Goal: Task Accomplishment & Management: Use online tool/utility

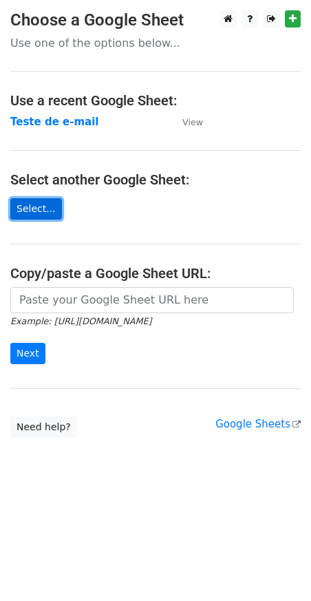
click at [30, 205] on link "Select..." at bounding box center [36, 208] width 52 height 21
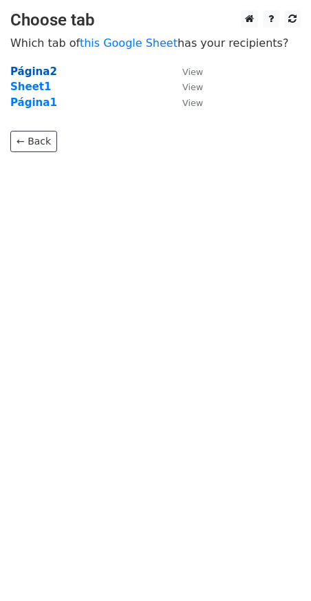
click at [41, 67] on strong "Página2" at bounding box center [33, 71] width 47 height 12
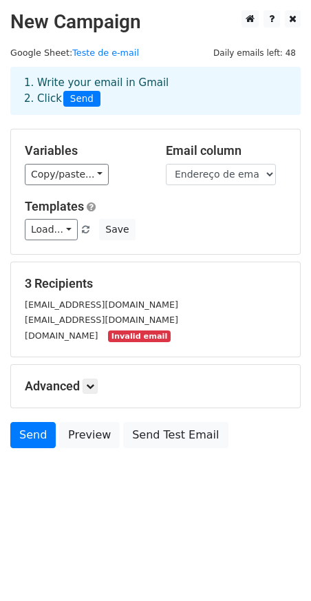
drag, startPoint x: 25, startPoint y: 339, endPoint x: 131, endPoint y: 344, distance: 106.1
click at [98, 341] on small "[DOMAIN_NAME]" at bounding box center [62, 335] width 74 height 10
click at [127, 344] on div "[DOMAIN_NAME] Invalid email" at bounding box center [155, 336] width 282 height 16
click at [54, 339] on small "yasminodeali70.gmail.com" at bounding box center [62, 335] width 74 height 10
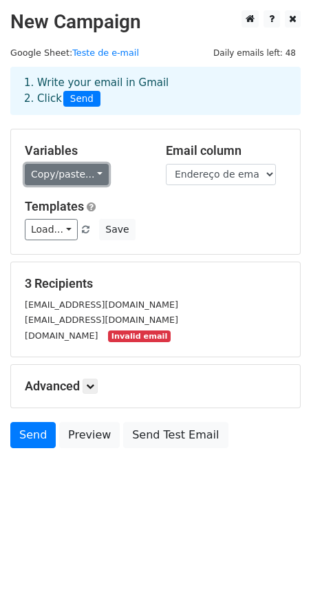
click at [79, 175] on link "Copy/paste..." at bounding box center [67, 174] width 84 height 21
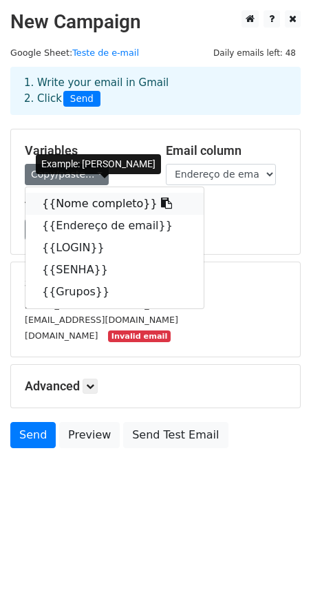
click at [81, 201] on link "{{Nome completo}}" at bounding box center [114, 204] width 178 height 22
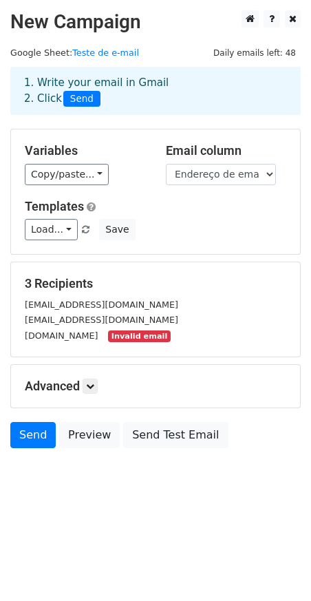
click at [79, 99] on span "Send" at bounding box center [81, 99] width 37 height 17
click at [91, 94] on span "Send" at bounding box center [81, 99] width 37 height 17
click at [80, 101] on span "Send" at bounding box center [81, 99] width 37 height 17
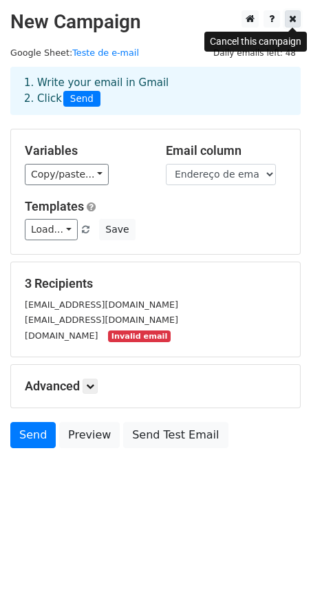
click at [298, 14] on link at bounding box center [293, 18] width 16 height 17
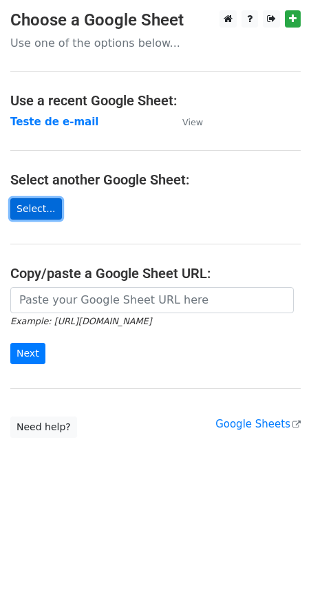
click at [32, 207] on link "Select..." at bounding box center [36, 208] width 52 height 21
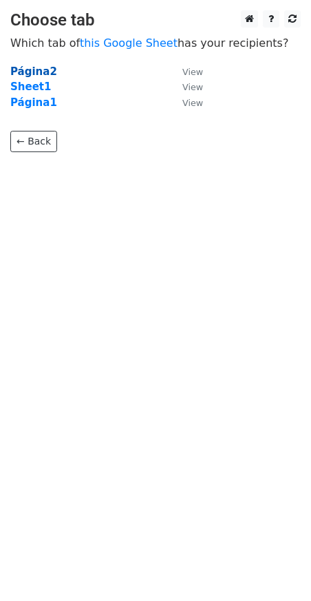
click at [47, 75] on strong "Página2" at bounding box center [33, 71] width 47 height 12
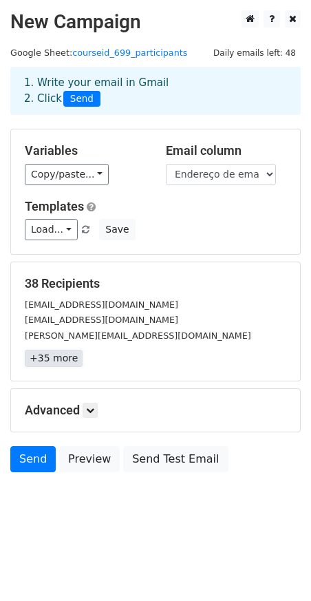
click at [56, 361] on link "+35 more" at bounding box center [54, 358] width 58 height 17
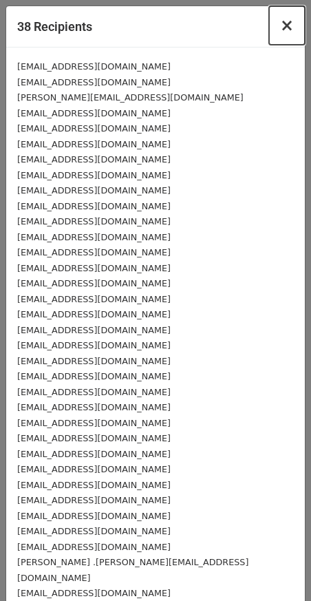
click at [280, 25] on span "×" at bounding box center [287, 25] width 14 height 19
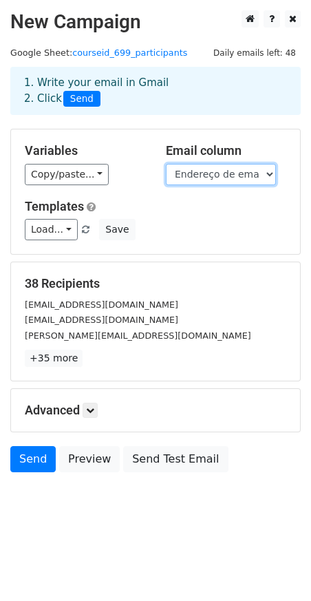
click at [233, 174] on select "Nome completo Nome Endereço de email Grupos LOGIN SENHA" at bounding box center [221, 174] width 110 height 21
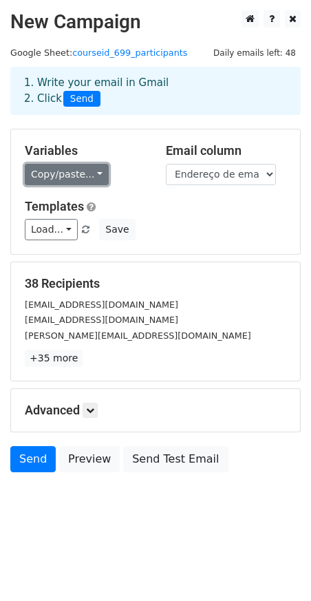
click at [70, 179] on link "Copy/paste..." at bounding box center [67, 174] width 84 height 21
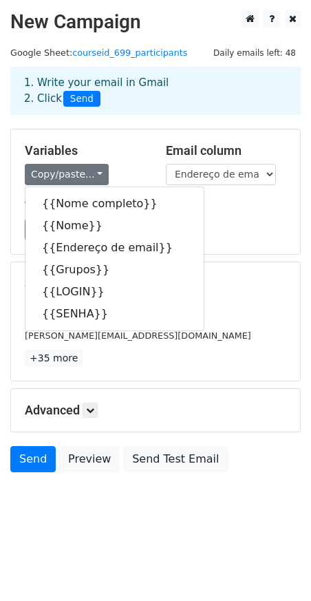
click at [209, 262] on div "38 Recipients anamatiasdesousa34@gmail.com carlosdrenux@gmail.com ANDREIA.SOUZA…" at bounding box center [155, 322] width 291 height 120
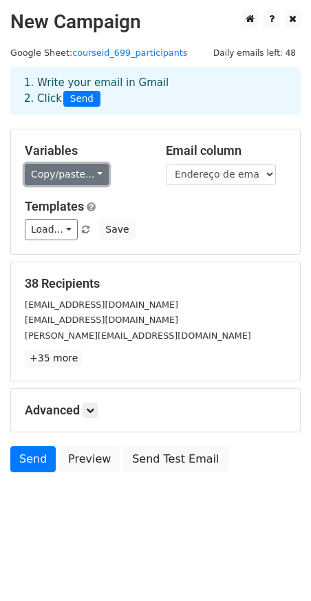
click at [66, 177] on link "Copy/paste..." at bounding box center [67, 174] width 84 height 21
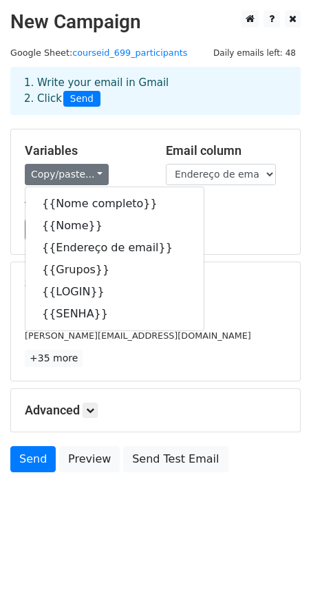
click at [221, 224] on div "Load... No templates saved Save" at bounding box center [155, 229] width 282 height 21
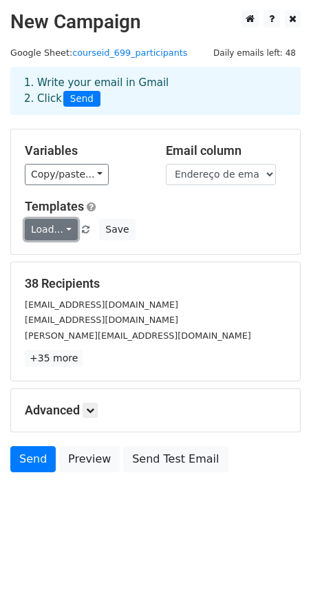
click at [55, 233] on link "Load..." at bounding box center [51, 229] width 53 height 21
click at [176, 227] on div "Load... No templates saved Save" at bounding box center [155, 229] width 282 height 21
click at [68, 228] on link "Load..." at bounding box center [51, 229] width 53 height 21
click at [190, 224] on div "Load... No templates saved Save" at bounding box center [155, 229] width 282 height 21
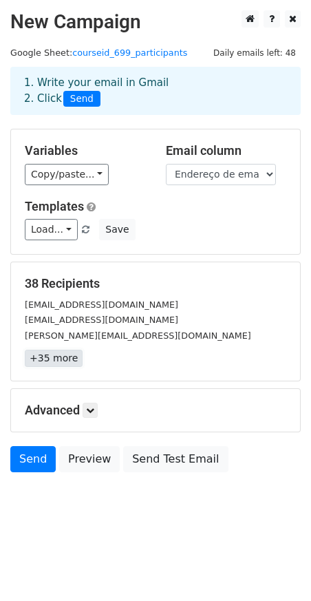
click at [51, 354] on link "+35 more" at bounding box center [54, 358] width 58 height 17
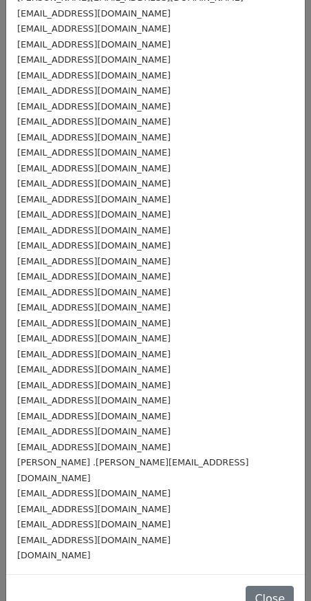
scroll to position [112, 0]
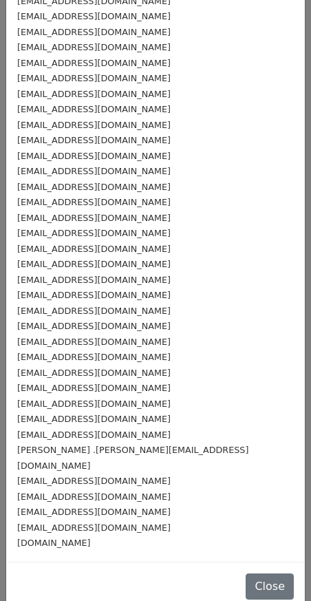
click at [60, 538] on small "yasminodeali70.gmail.com" at bounding box center [54, 543] width 74 height 10
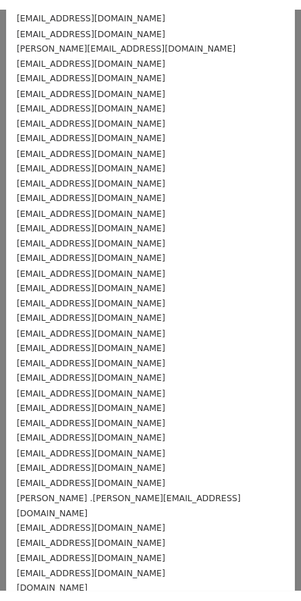
scroll to position [0, 0]
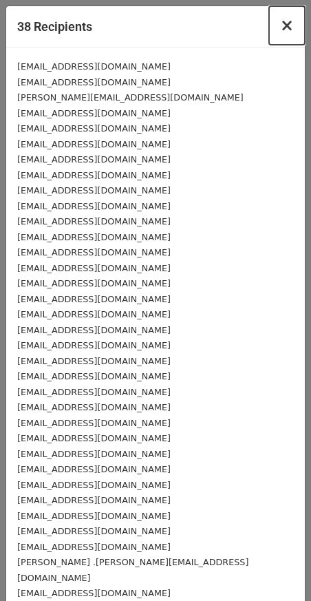
click at [280, 24] on span "×" at bounding box center [287, 25] width 14 height 19
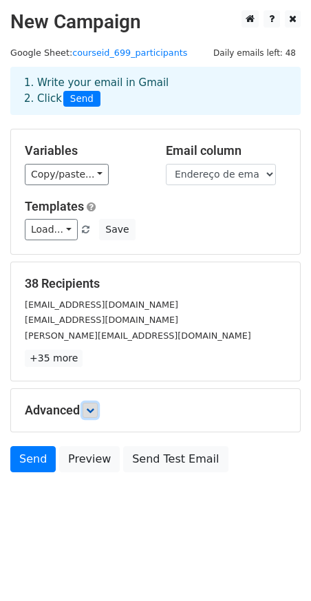
click at [89, 414] on icon at bounding box center [90, 410] width 8 height 8
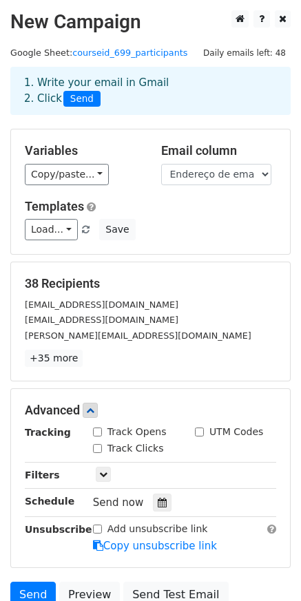
click at [181, 453] on div "Track Clicks" at bounding box center [134, 449] width 102 height 17
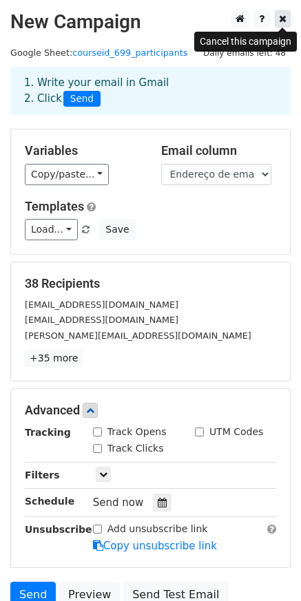
click at [282, 13] on link at bounding box center [283, 18] width 16 height 17
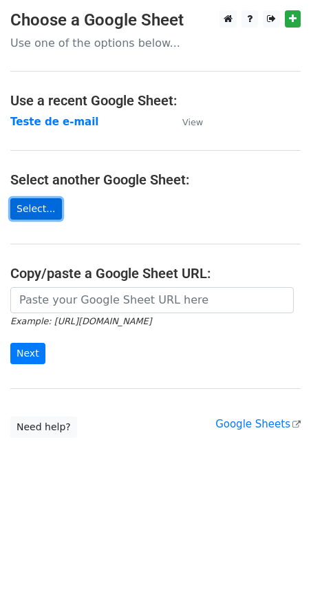
click at [36, 209] on link "Select..." at bounding box center [36, 208] width 52 height 21
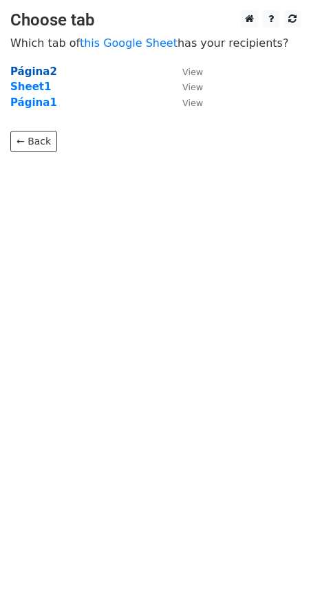
click at [42, 71] on strong "Página2" at bounding box center [33, 71] width 47 height 12
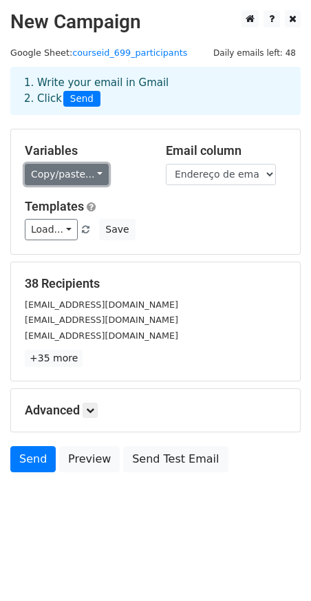
click at [65, 169] on link "Copy/paste..." at bounding box center [67, 174] width 84 height 21
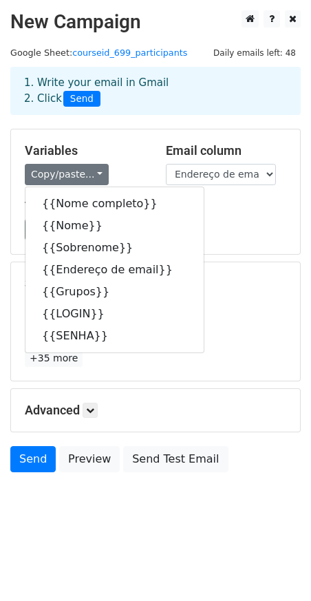
click at [267, 233] on div "Load... No templates saved Save" at bounding box center [155, 229] width 282 height 21
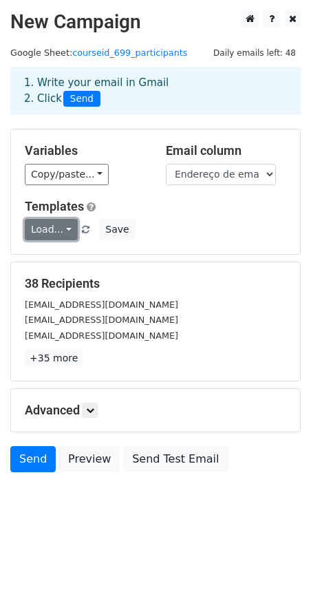
click at [65, 233] on link "Load..." at bounding box center [51, 229] width 53 height 21
click at [67, 231] on link "Load..." at bounding box center [51, 229] width 53 height 21
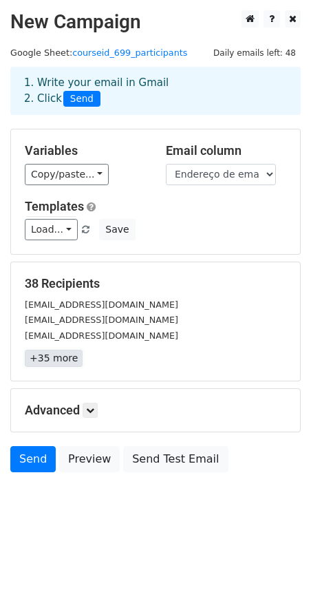
click at [63, 365] on link "+35 more" at bounding box center [54, 358] width 58 height 17
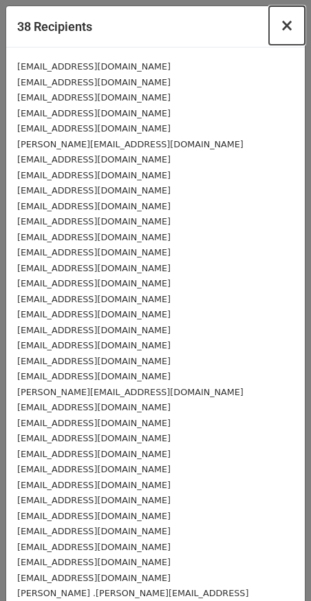
click at [280, 25] on span "×" at bounding box center [287, 25] width 14 height 19
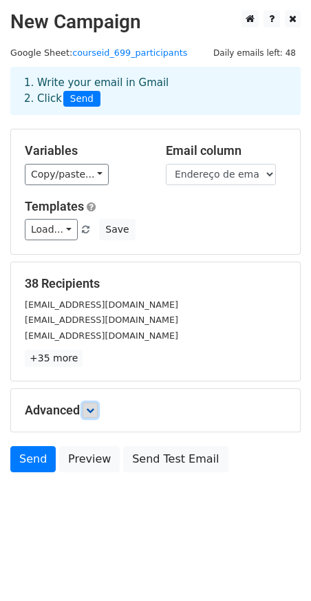
click at [94, 411] on icon at bounding box center [90, 410] width 8 height 8
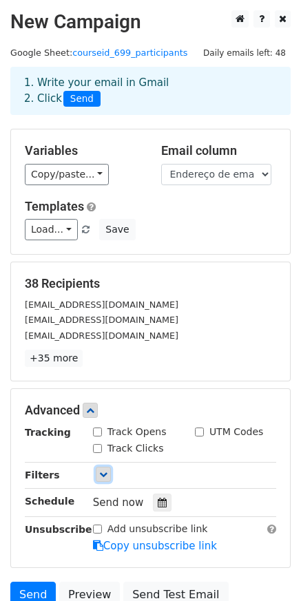
click at [107, 474] on icon at bounding box center [103, 474] width 8 height 8
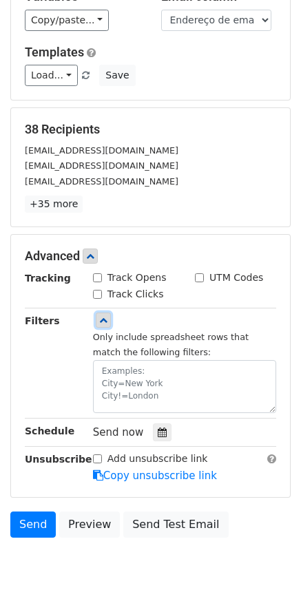
scroll to position [165, 0]
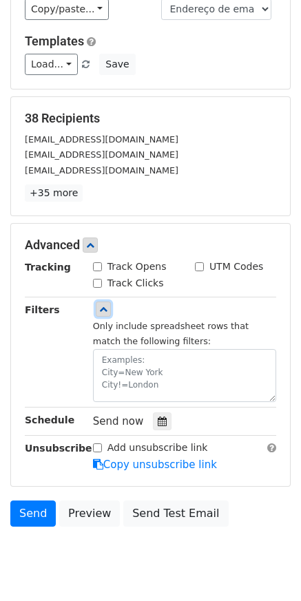
click at [105, 306] on icon at bounding box center [103, 309] width 8 height 8
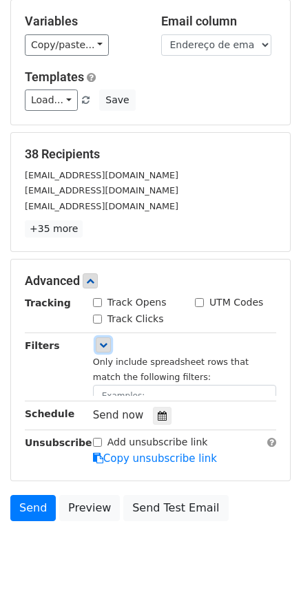
scroll to position [124, 0]
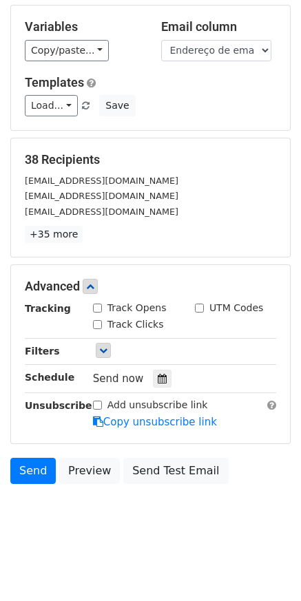
click at [96, 313] on input "Track Opens" at bounding box center [97, 308] width 9 height 9
click at [98, 310] on input "Track Opens" at bounding box center [97, 308] width 9 height 9
checkbox input "false"
click at [98, 324] on input "Track Clicks" at bounding box center [97, 324] width 9 height 9
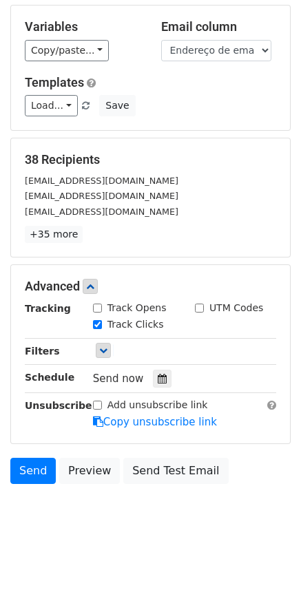
checkbox input "false"
click at [202, 307] on input "UTM Codes" at bounding box center [199, 308] width 9 height 9
checkbox input "false"
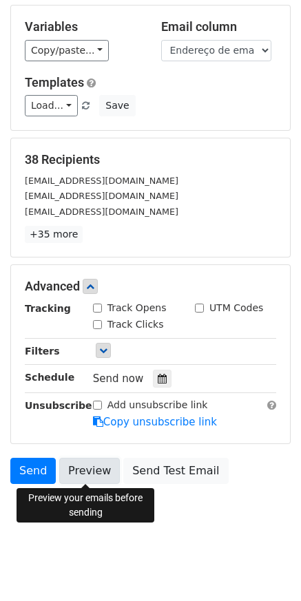
click at [92, 474] on link "Preview" at bounding box center [89, 471] width 61 height 26
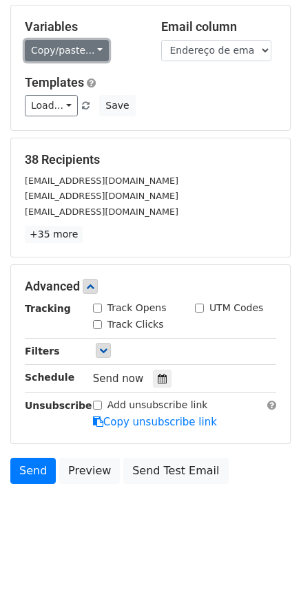
click at [63, 57] on link "Copy/paste..." at bounding box center [67, 50] width 84 height 21
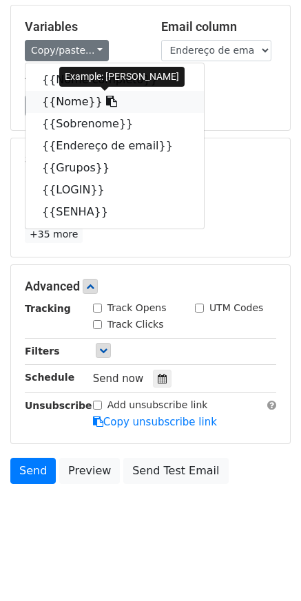
click at [66, 96] on link "{{Nome}}" at bounding box center [114, 102] width 178 height 22
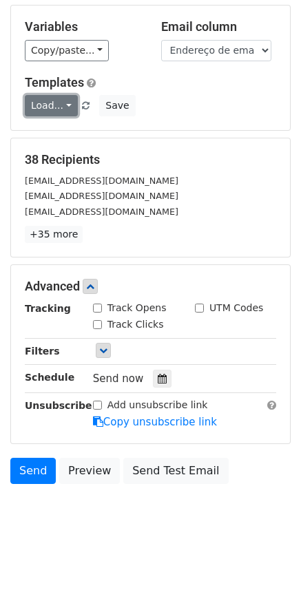
click at [56, 96] on link "Load..." at bounding box center [51, 105] width 53 height 21
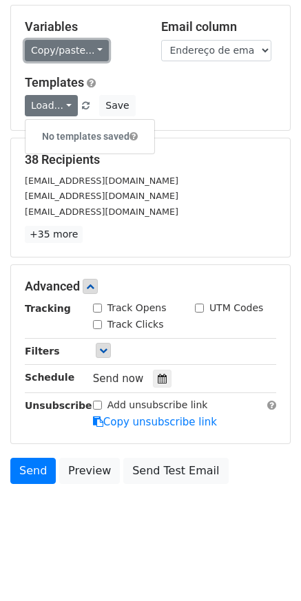
click at [77, 57] on link "Copy/paste..." at bounding box center [67, 50] width 84 height 21
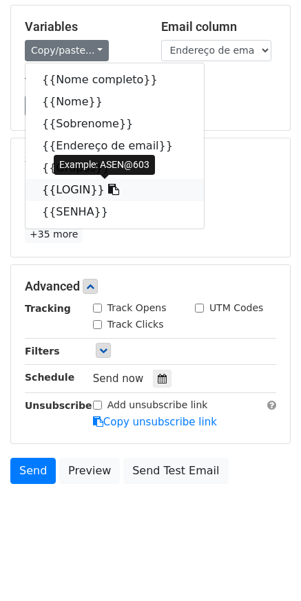
click at [78, 189] on link "{{LOGIN}}" at bounding box center [114, 190] width 178 height 22
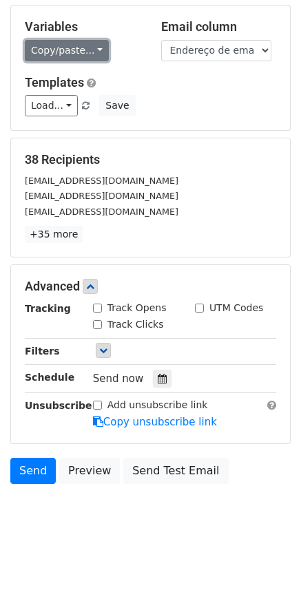
click at [78, 54] on link "Copy/paste..." at bounding box center [67, 50] width 84 height 21
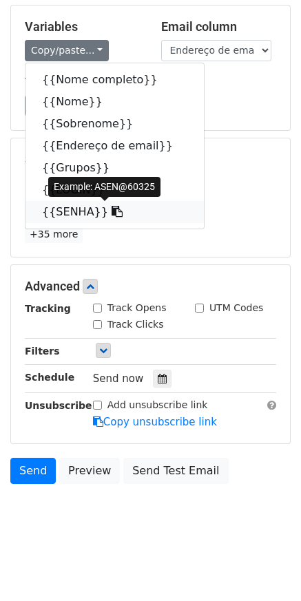
click at [74, 210] on link "{{SENHA}}" at bounding box center [114, 212] width 178 height 22
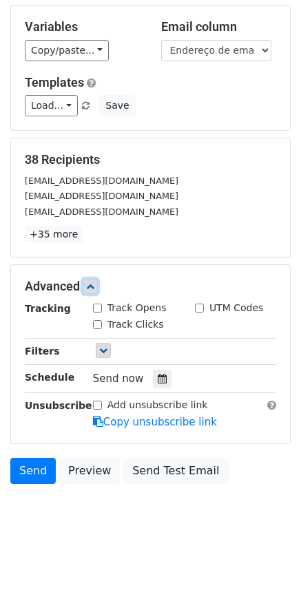
click at [89, 288] on icon at bounding box center [90, 286] width 8 height 8
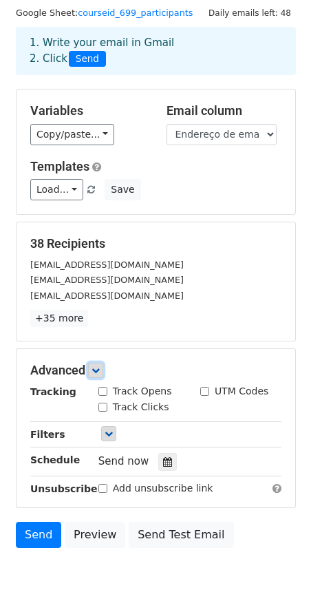
scroll to position [0, 0]
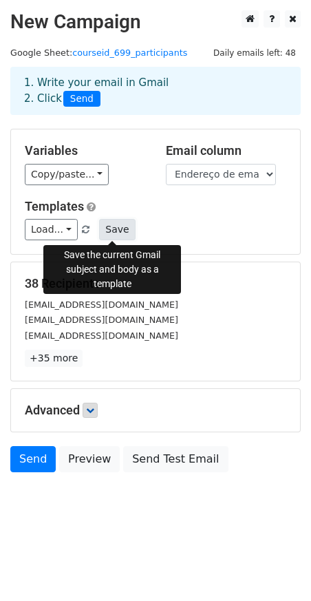
click at [110, 230] on button "Save" at bounding box center [117, 229] width 36 height 21
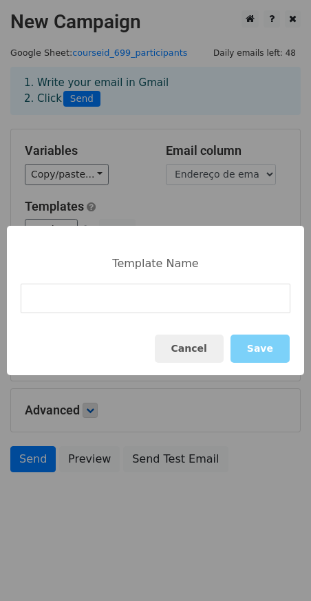
click at [86, 306] on input at bounding box center [156, 299] width 270 height 30
type input "template"
click at [256, 352] on button "Save" at bounding box center [260, 349] width 59 height 28
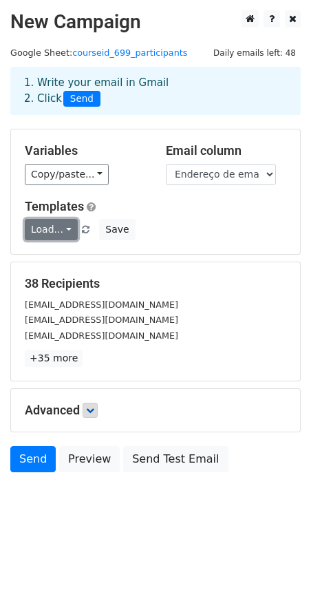
click at [70, 226] on link "Load..." at bounding box center [51, 229] width 53 height 21
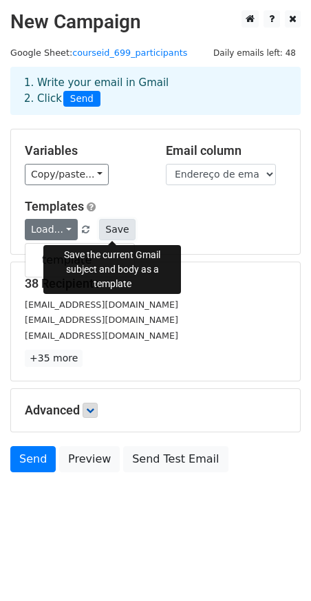
click at [117, 233] on button "Save" at bounding box center [117, 229] width 36 height 21
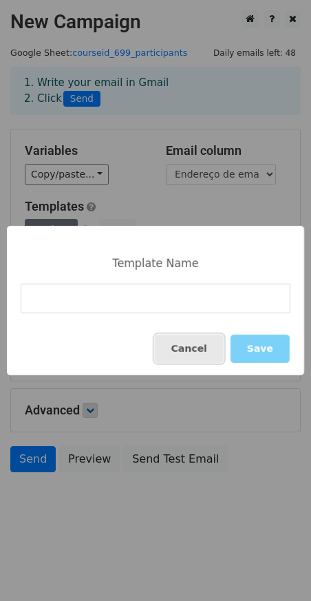
click at [211, 355] on button "Cancel" at bounding box center [189, 349] width 69 height 28
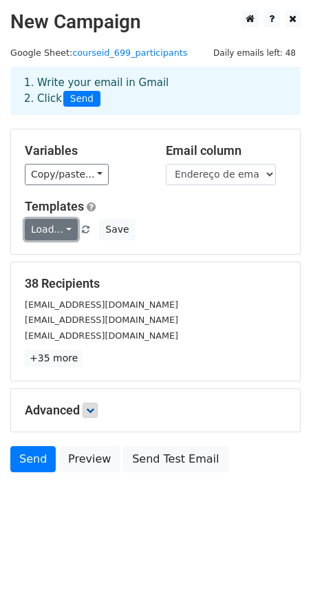
click at [68, 224] on link "Load..." at bounding box center [51, 229] width 53 height 21
click at [67, 224] on link "Load..." at bounding box center [51, 229] width 53 height 21
click at [84, 233] on span at bounding box center [86, 230] width 8 height 9
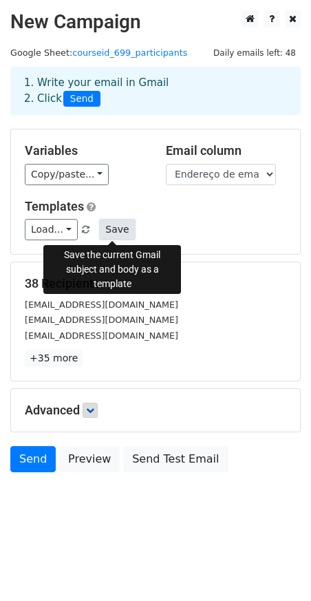
click at [104, 228] on button "Save" at bounding box center [117, 229] width 36 height 21
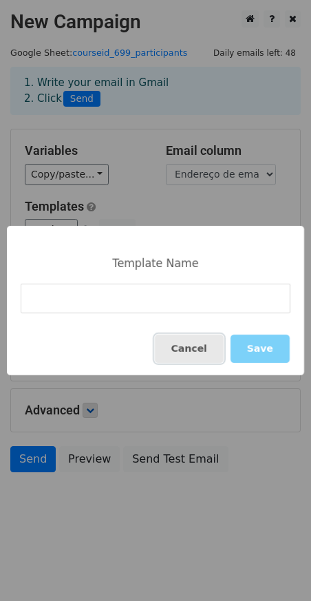
click at [207, 346] on button "Cancel" at bounding box center [189, 349] width 69 height 28
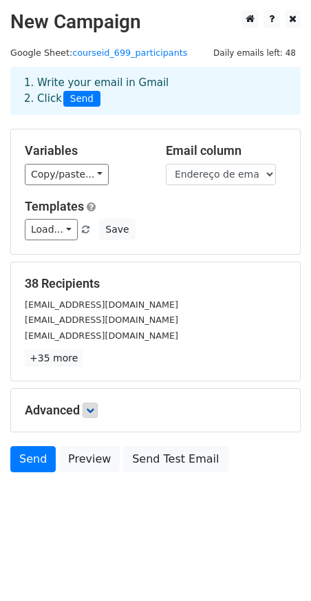
click at [83, 231] on span at bounding box center [86, 230] width 8 height 9
click at [60, 232] on link "Load..." at bounding box center [51, 229] width 53 height 21
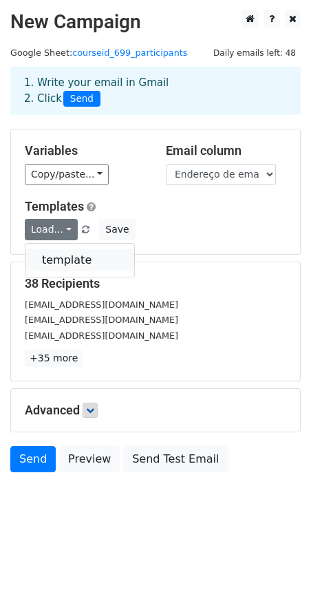
click at [48, 257] on link "template" at bounding box center [79, 260] width 109 height 22
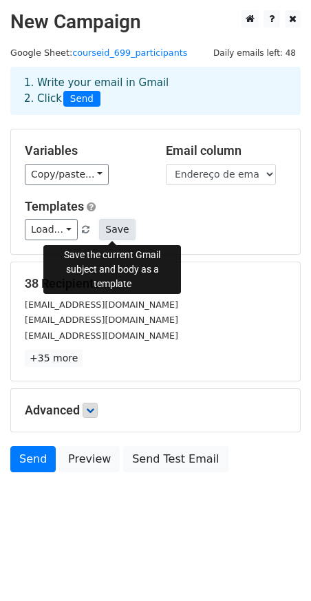
click at [126, 233] on button "Save" at bounding box center [117, 229] width 36 height 21
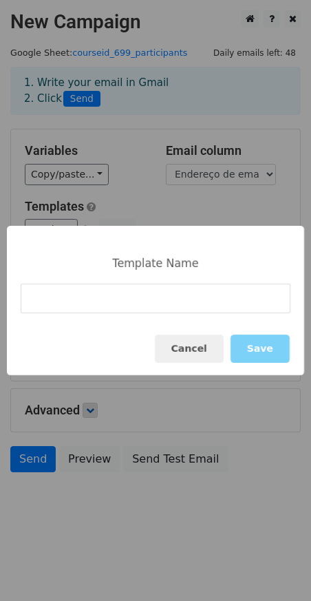
click at [79, 300] on input at bounding box center [156, 299] width 270 height 30
type input "finalizado"
click at [271, 348] on button "Save" at bounding box center [260, 349] width 59 height 28
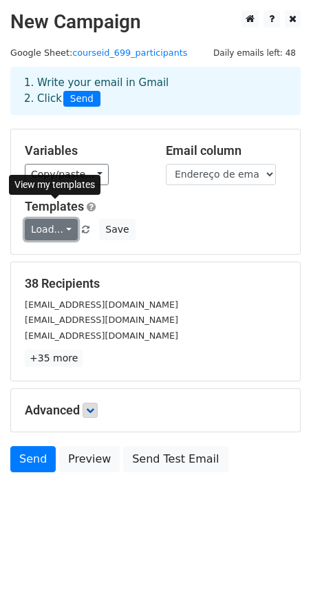
click at [52, 224] on link "Load..." at bounding box center [51, 229] width 53 height 21
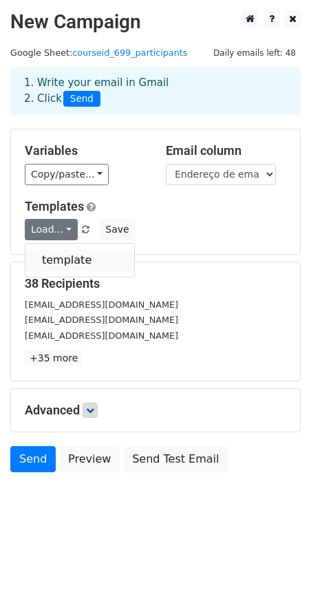
click at [46, 262] on link "template" at bounding box center [79, 260] width 109 height 22
click at [69, 232] on link "Load..." at bounding box center [51, 229] width 53 height 21
click at [59, 257] on link "template" at bounding box center [79, 260] width 109 height 22
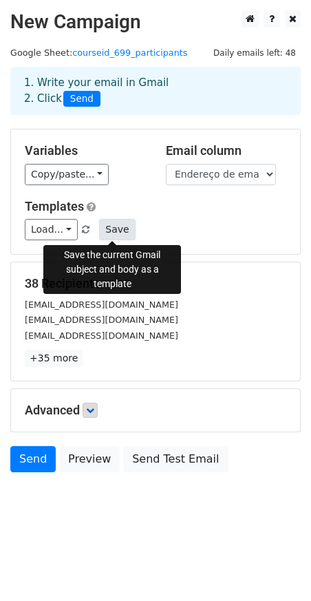
click at [112, 231] on button "Save" at bounding box center [117, 229] width 36 height 21
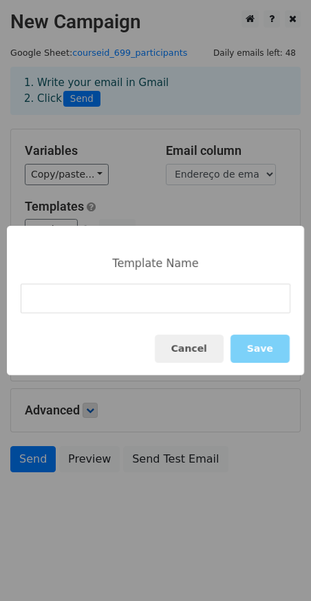
click at [85, 308] on input at bounding box center [156, 299] width 270 height 30
type input "final"
click at [261, 349] on button "Save" at bounding box center [260, 349] width 59 height 28
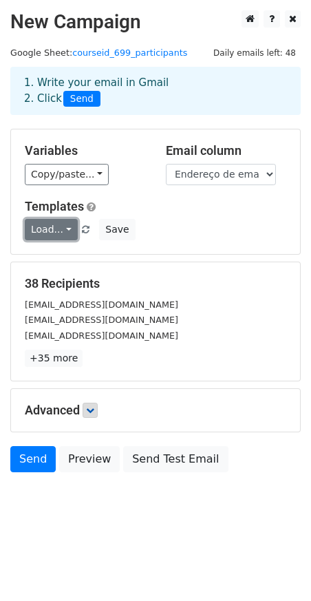
click at [71, 225] on link "Load..." at bounding box center [51, 229] width 53 height 21
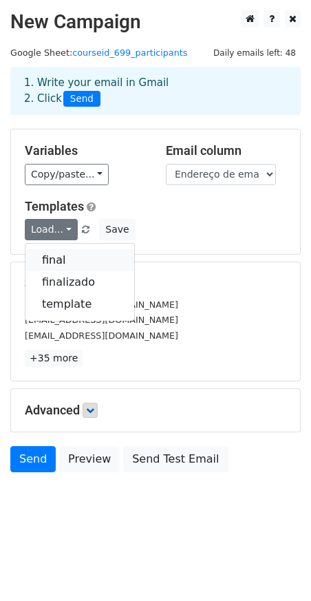
click at [56, 259] on link "final" at bounding box center [79, 260] width 109 height 22
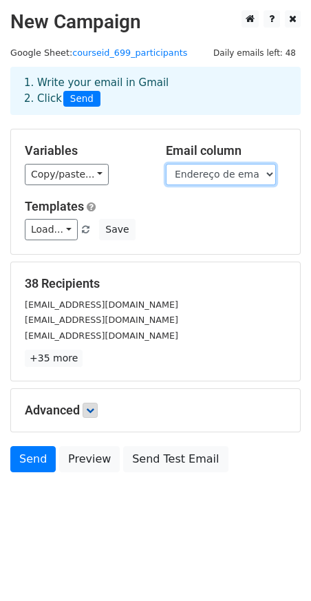
click at [223, 180] on select "Nome completo Nome Sobrenome Endereço de email Grupos LOGIN SENHA" at bounding box center [221, 174] width 110 height 21
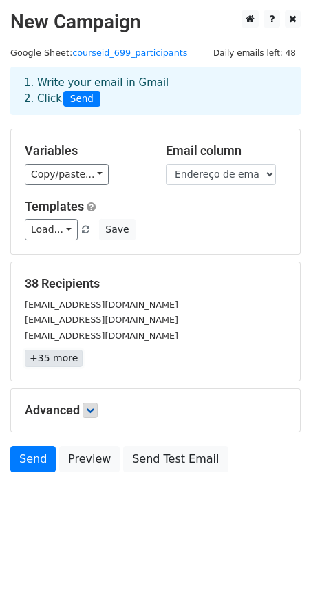
click at [36, 361] on link "+35 more" at bounding box center [54, 358] width 58 height 17
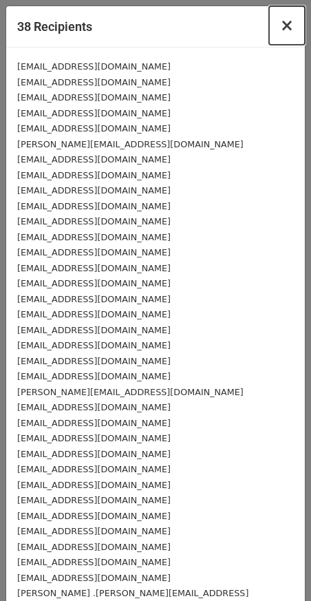
click at [273, 26] on button "×" at bounding box center [287, 25] width 36 height 39
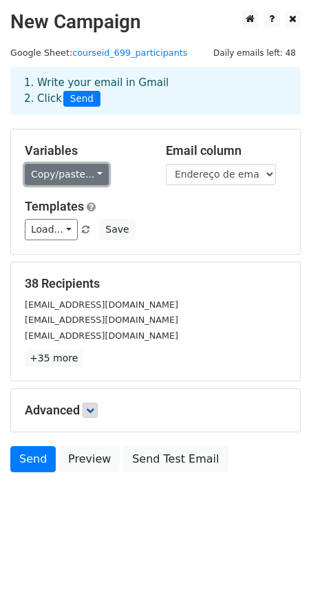
click at [85, 182] on link "Copy/paste..." at bounding box center [67, 174] width 84 height 21
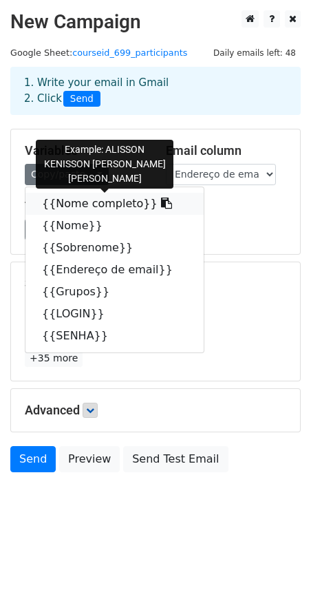
click at [85, 202] on link "{{Nome completo}}" at bounding box center [114, 204] width 178 height 22
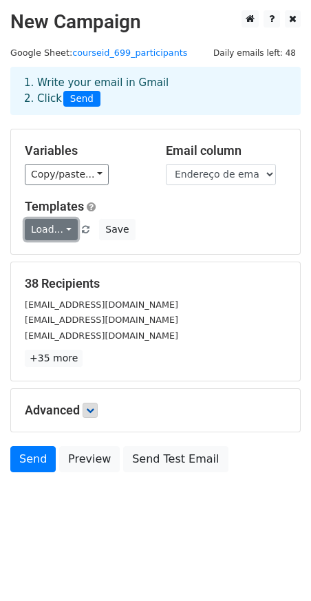
click at [69, 231] on link "Load..." at bounding box center [51, 229] width 53 height 21
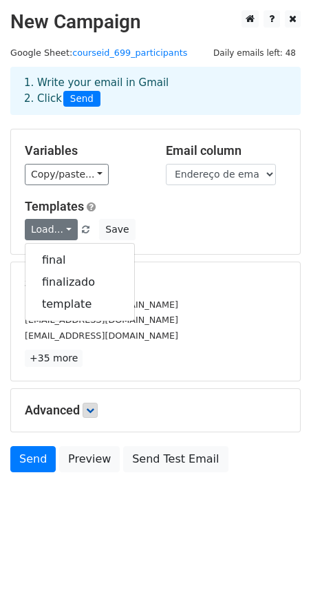
click at [197, 233] on div "Load... final finalizado template Save" at bounding box center [155, 229] width 282 height 21
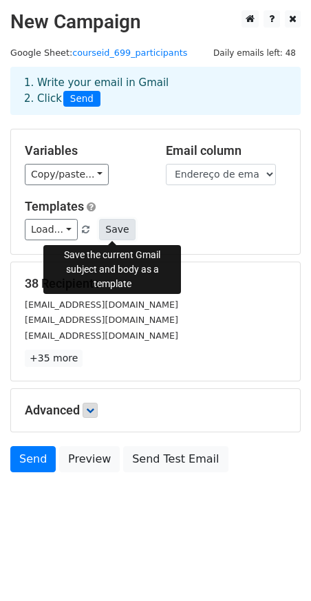
click at [120, 226] on button "Save" at bounding box center [117, 229] width 36 height 21
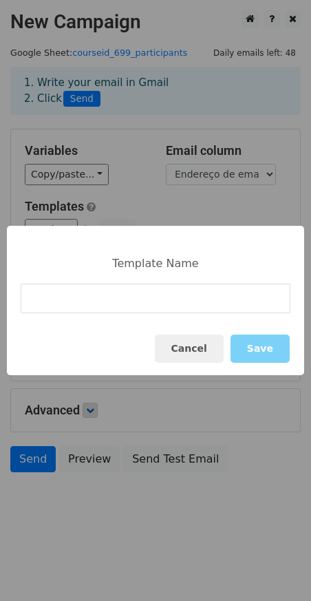
click at [93, 296] on input at bounding box center [156, 299] width 270 height 30
type input "agora vai"
click at [261, 353] on button "Save" at bounding box center [260, 349] width 59 height 28
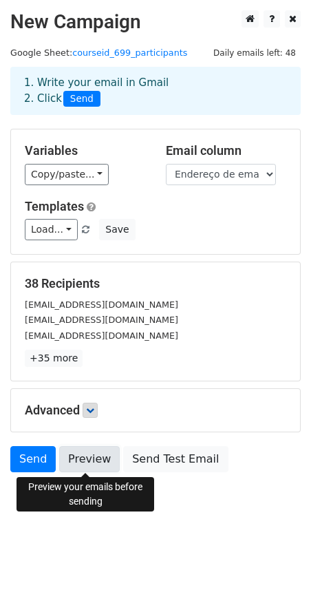
click at [82, 459] on link "Preview" at bounding box center [89, 459] width 61 height 26
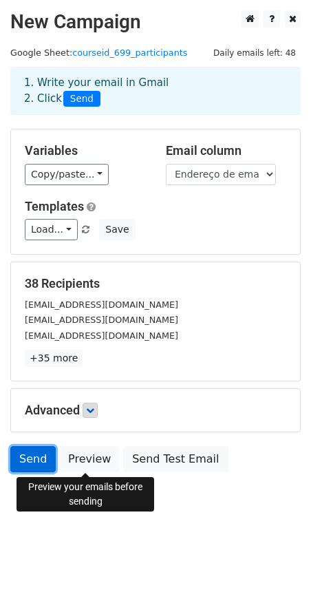
click at [37, 462] on link "Send" at bounding box center [32, 459] width 45 height 26
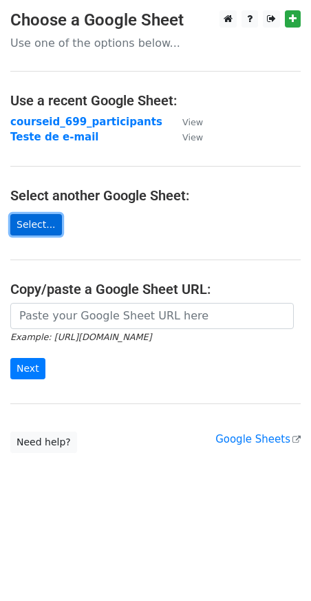
click at [48, 229] on link "Select..." at bounding box center [36, 224] width 52 height 21
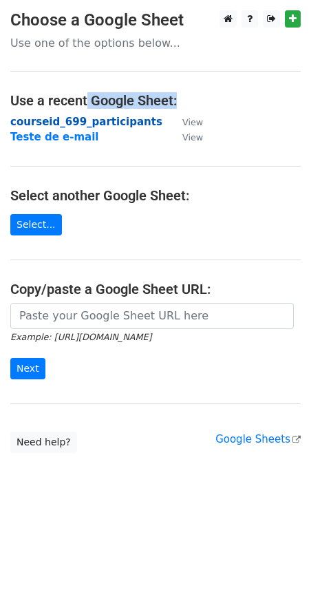
drag, startPoint x: 87, startPoint y: 108, endPoint x: 80, endPoint y: 119, distance: 13.4
click at [80, 119] on main "Choose a Google Sheet Use one of the options below... Use a recent Google Sheet…" at bounding box center [155, 231] width 311 height 443
click at [80, 119] on strong "courseid_699_participants" at bounding box center [86, 122] width 152 height 12
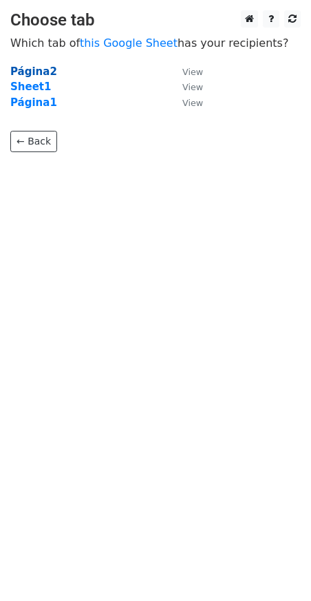
click at [47, 69] on strong "Página2" at bounding box center [33, 71] width 47 height 12
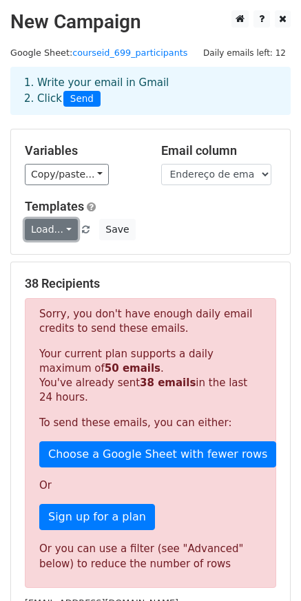
click at [64, 224] on link "Load..." at bounding box center [51, 229] width 53 height 21
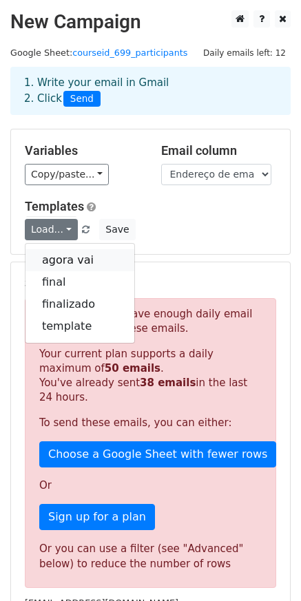
click at [48, 260] on link "agora vai" at bounding box center [79, 260] width 109 height 22
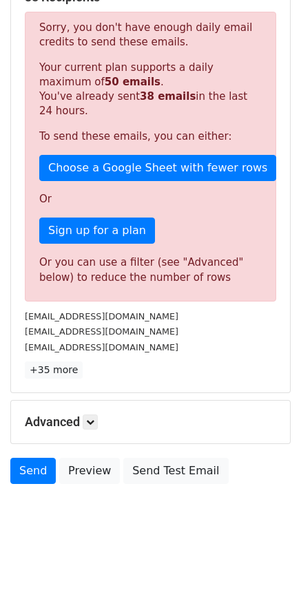
scroll to position [284, 0]
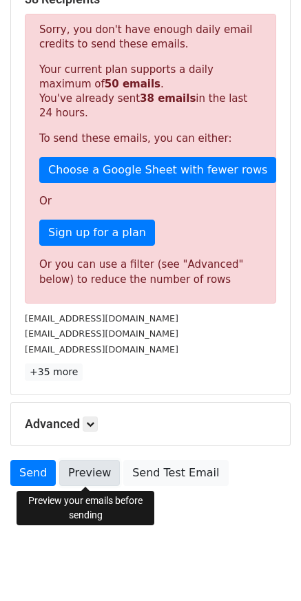
click at [92, 472] on link "Preview" at bounding box center [89, 473] width 61 height 26
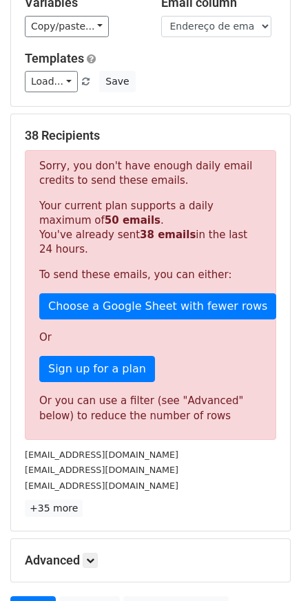
scroll to position [0, 0]
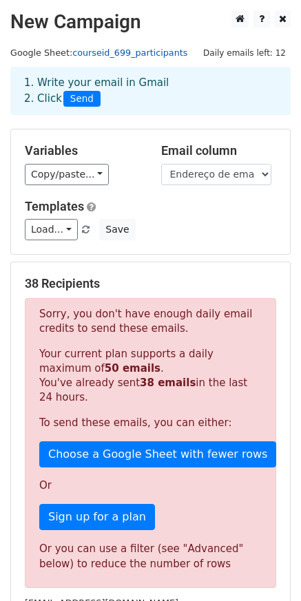
click at [103, 50] on link "courseid_699_participants" at bounding box center [129, 53] width 115 height 10
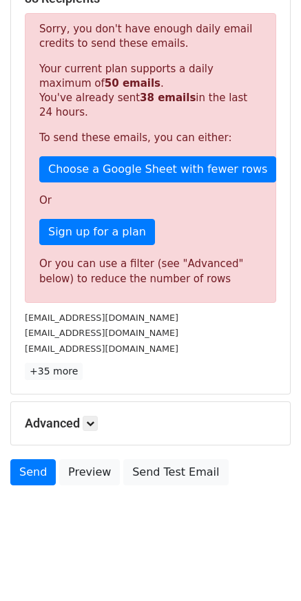
scroll to position [287, 0]
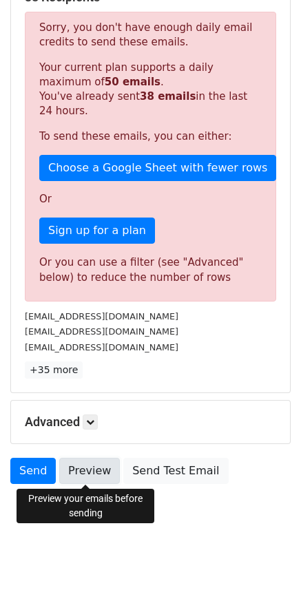
click at [87, 481] on link "Preview" at bounding box center [89, 471] width 61 height 26
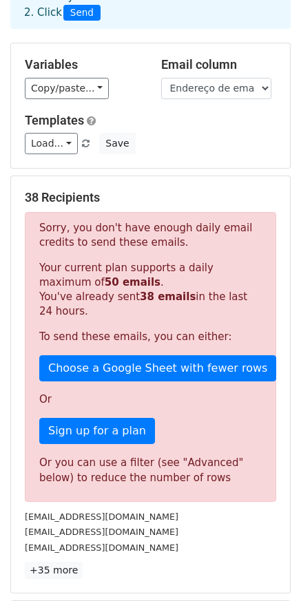
scroll to position [0, 0]
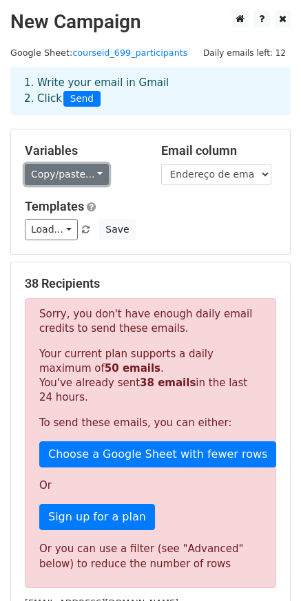
click at [70, 176] on link "Copy/paste..." at bounding box center [67, 174] width 84 height 21
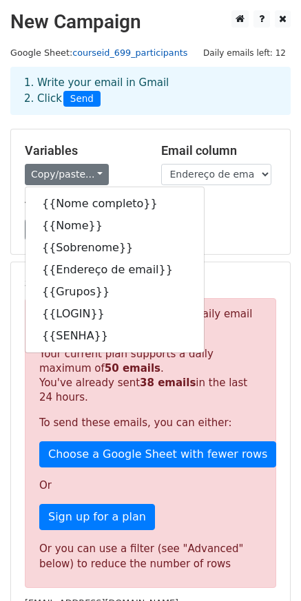
click at [120, 48] on link "courseid_699_participants" at bounding box center [129, 53] width 115 height 10
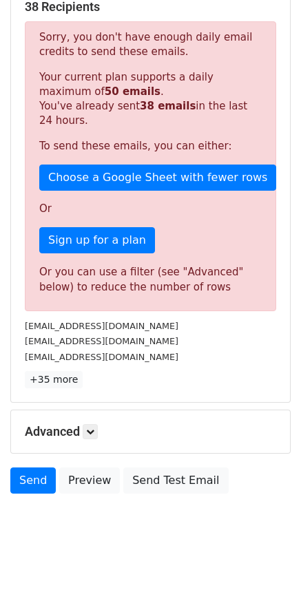
scroll to position [287, 0]
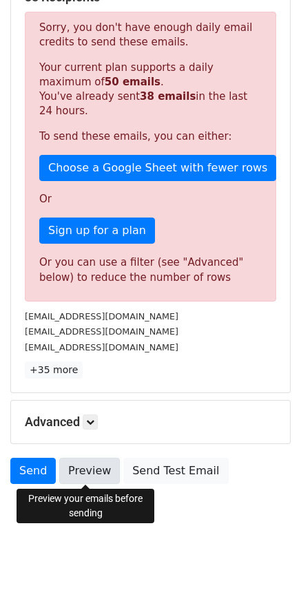
click at [90, 476] on link "Preview" at bounding box center [89, 471] width 61 height 26
